Goal: Information Seeking & Learning: Stay updated

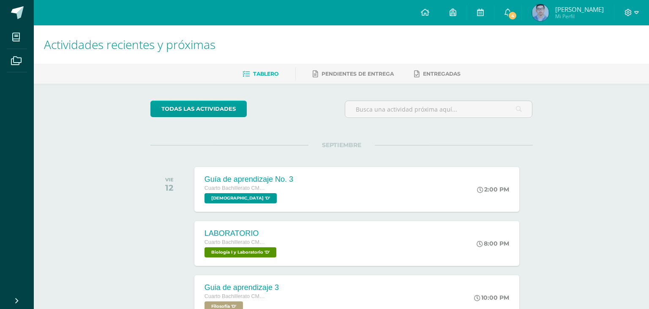
click at [521, 27] on h1 "Actividades recientes y próximas" at bounding box center [341, 44] width 595 height 38
click at [521, 24] on link "4" at bounding box center [507, 12] width 27 height 25
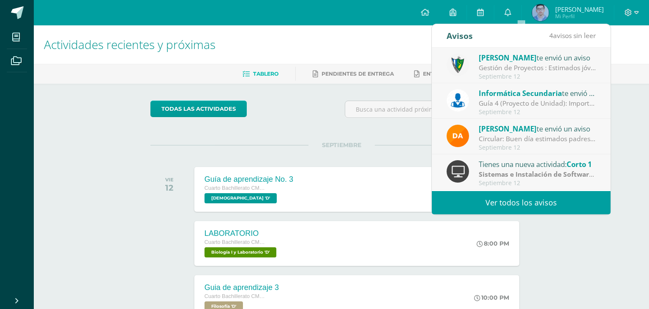
click at [214, 94] on div "todas las Actividades No tienes actividades Échale un vistazo a los demás perío…" at bounding box center [341, 310] width 416 height 452
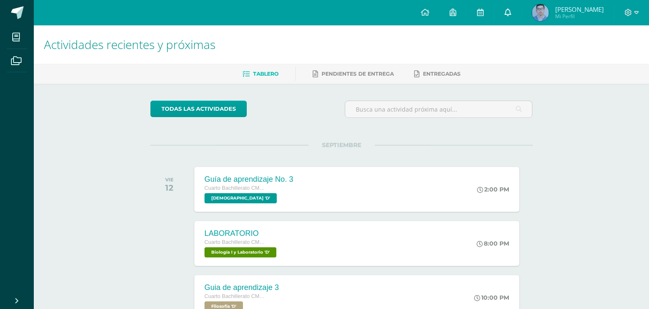
click at [521, 20] on link "0" at bounding box center [507, 12] width 27 height 25
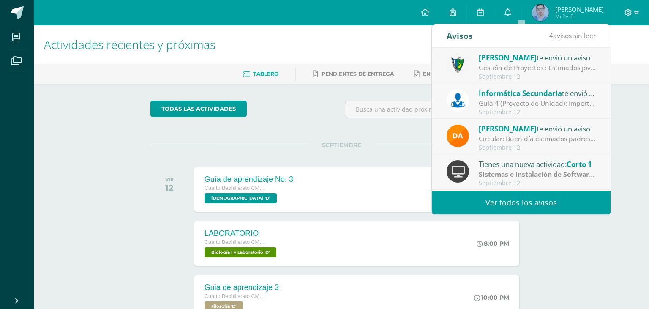
click at [517, 77] on div "Septiembre 12" at bounding box center [537, 76] width 117 height 7
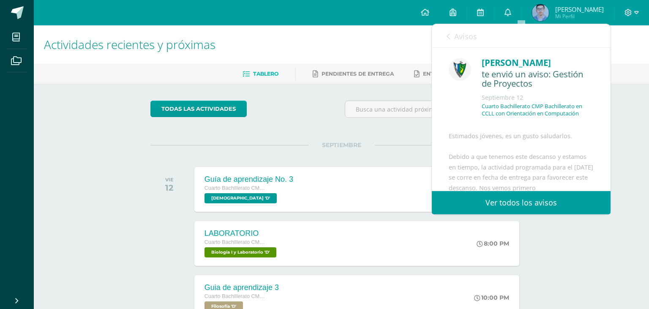
scroll to position [41, 0]
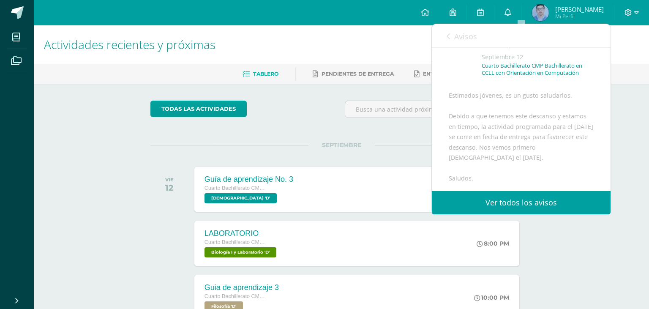
click at [464, 40] on span "Avisos" at bounding box center [465, 36] width 23 height 10
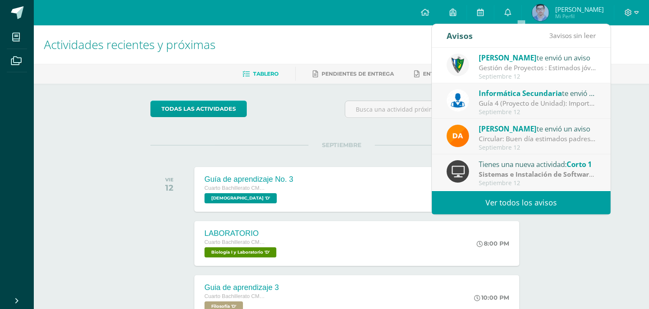
click at [498, 104] on div "Guía 4 (Proyecto de Unidad): Importante: La siguiente tarea se recibirá según l…" at bounding box center [537, 103] width 117 height 10
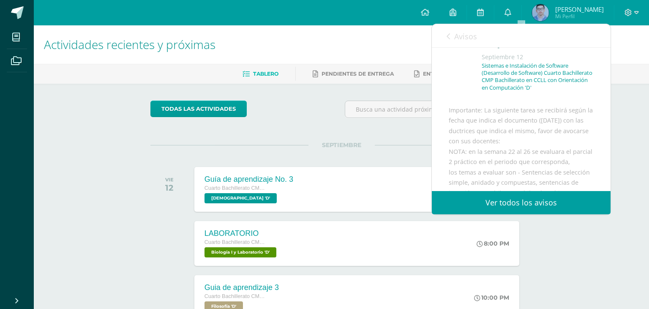
click at [465, 40] on span "Avisos" at bounding box center [465, 36] width 23 height 10
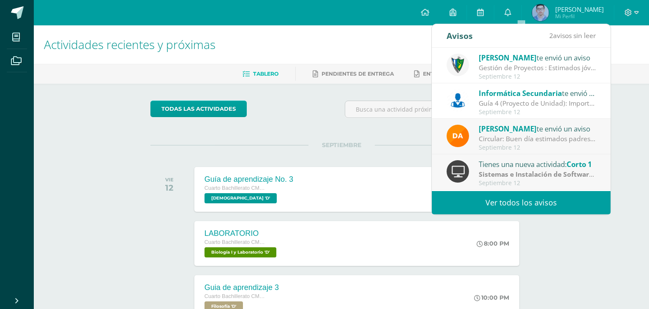
click at [501, 126] on span "[PERSON_NAME]" at bounding box center [508, 129] width 58 height 10
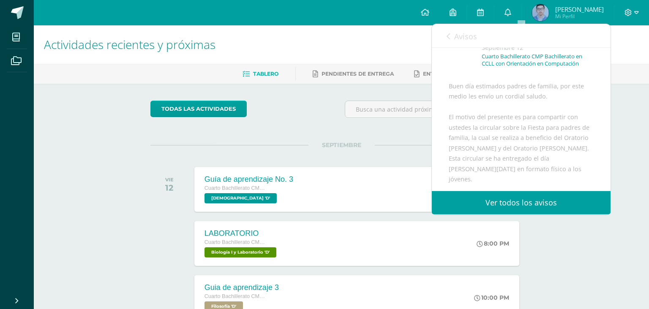
click at [462, 49] on div "[PERSON_NAME] te envió un aviso: Circular [DATE] Cuarto Bachillerato CMP Bachil…" at bounding box center [521, 45] width 145 height 59
click at [464, 49] on div "[PERSON_NAME] te envió un aviso: Circular [DATE] Cuarto Bachillerato CMP Bachil…" at bounding box center [521, 45] width 145 height 59
click at [462, 35] on span "Avisos" at bounding box center [465, 36] width 23 height 10
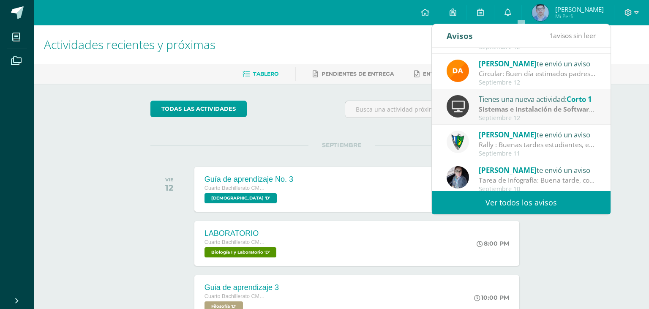
scroll to position [81, 0]
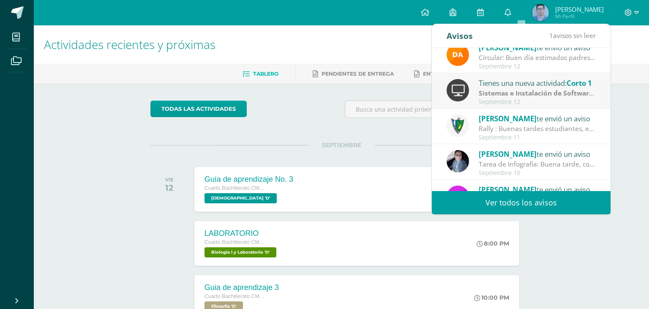
click at [498, 101] on div "Septiembre 12" at bounding box center [537, 101] width 117 height 7
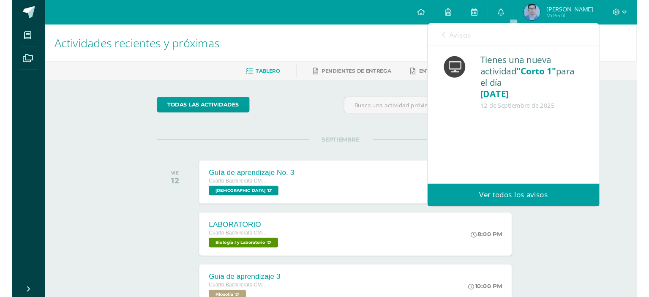
scroll to position [0, 0]
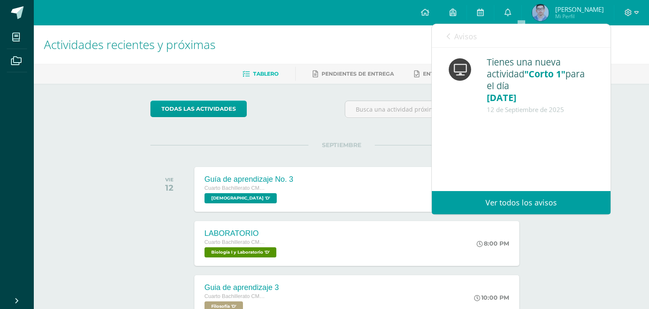
click at [462, 35] on span "Avisos" at bounding box center [465, 36] width 23 height 10
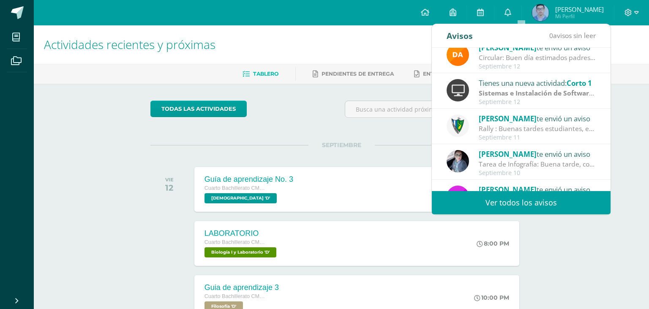
click at [272, 48] on h1 "Actividades recientes y próximas" at bounding box center [341, 44] width 595 height 38
